Goal: Information Seeking & Learning: Learn about a topic

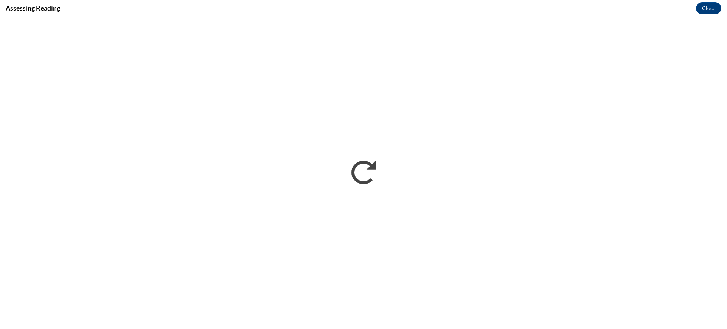
click at [697, 16] on div "Assessing Reading Close" at bounding box center [363, 8] width 727 height 17
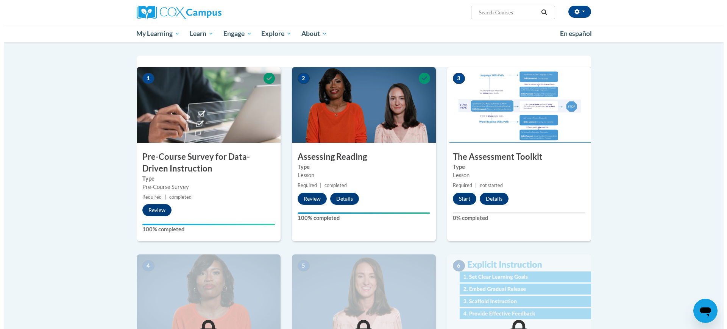
scroll to position [189, 0]
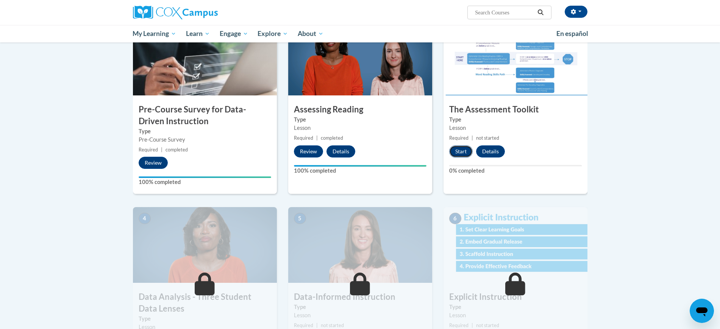
click at [465, 150] on button "Start" at bounding box center [460, 151] width 23 height 12
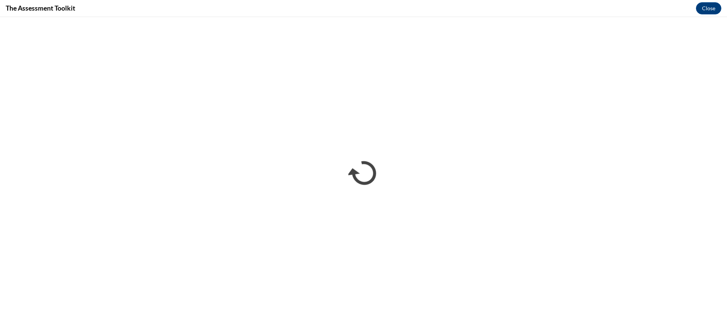
scroll to position [0, 0]
